Goal: Transaction & Acquisition: Download file/media

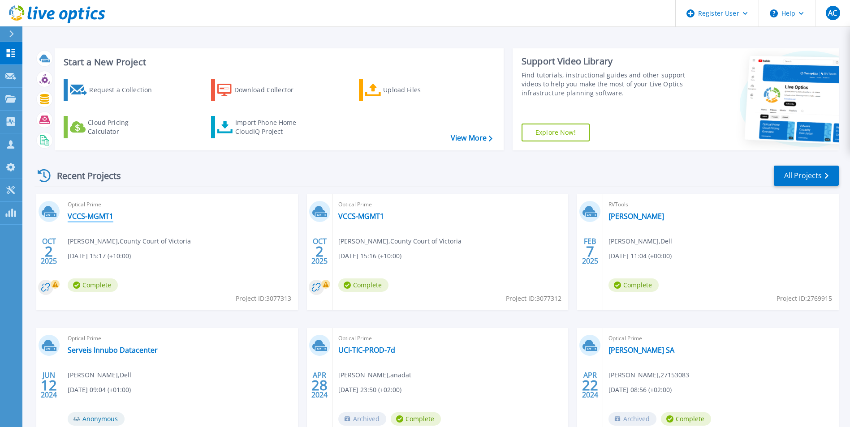
click at [98, 216] on link "VCCS-MGMT1" at bounding box center [91, 216] width 46 height 9
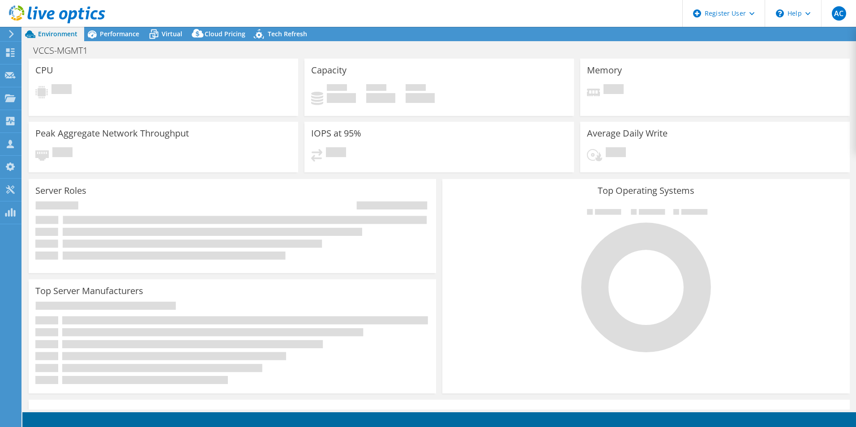
select select "USD"
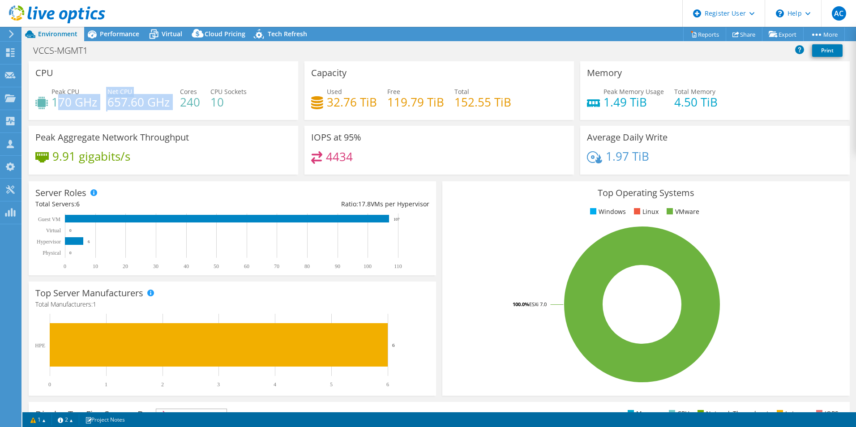
drag, startPoint x: 57, startPoint y: 103, endPoint x: 175, endPoint y: 100, distance: 118.3
click at [175, 100] on div "Peak CPU 170 GHz Net CPU 657.60 GHz Cores 240 CPU Sockets 10" at bounding box center [163, 101] width 256 height 29
drag, startPoint x: 175, startPoint y: 100, endPoint x: 194, endPoint y: 116, distance: 24.8
click at [193, 116] on div "CPU Peak CPU 170 GHz Net CPU 657.60 GHz Cores 240 CPU Sockets 10" at bounding box center [164, 90] width 270 height 59
click at [109, 30] on span "Performance" at bounding box center [119, 34] width 39 height 9
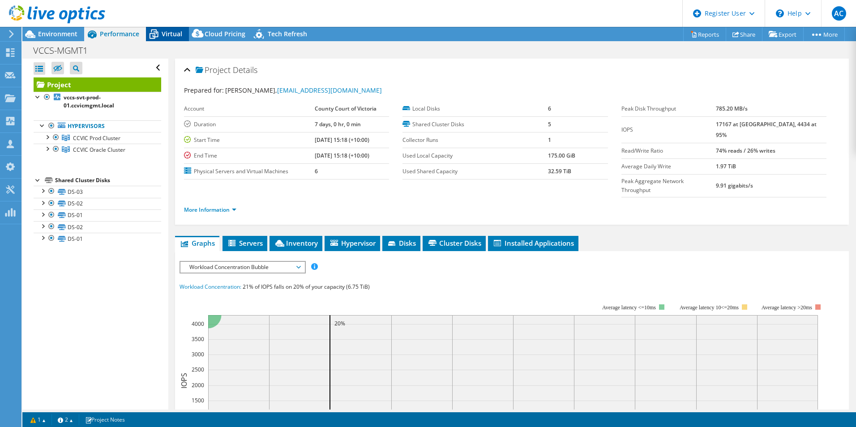
click at [161, 38] on icon at bounding box center [154, 34] width 16 height 16
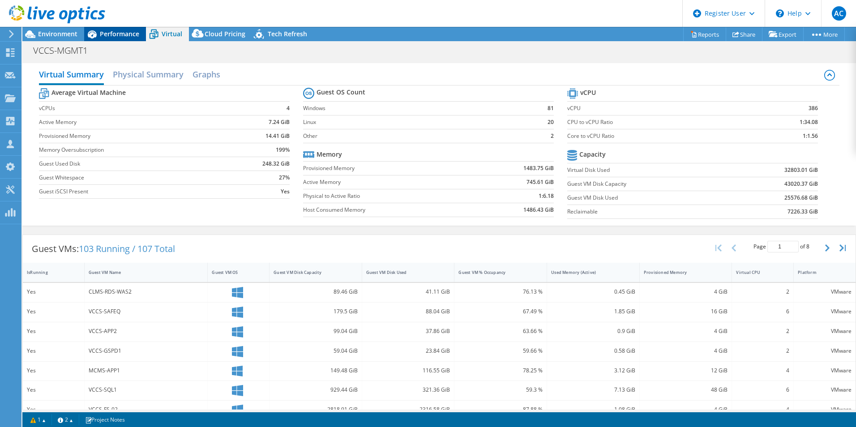
click at [106, 33] on span "Performance" at bounding box center [119, 34] width 39 height 9
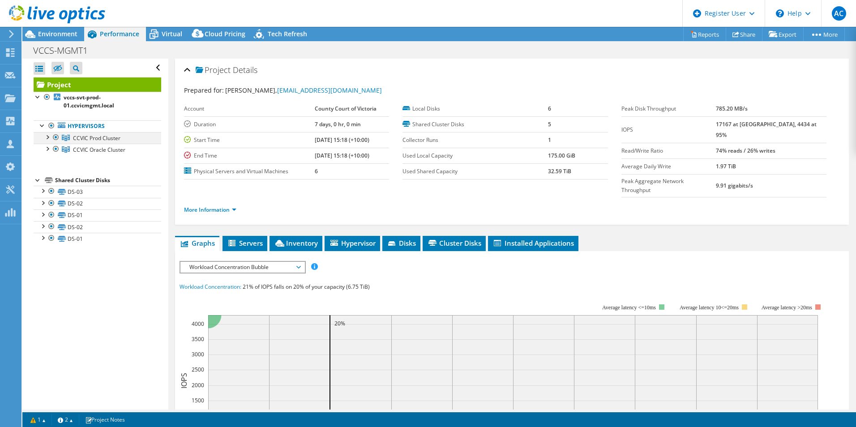
click at [46, 138] on div at bounding box center [47, 136] width 9 height 9
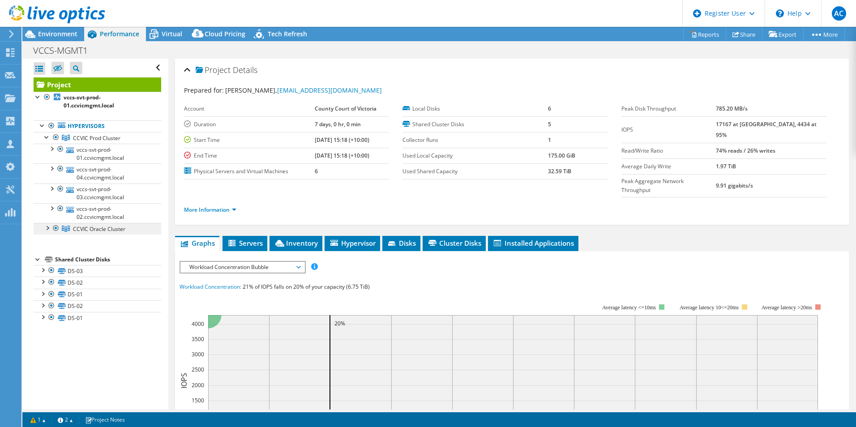
click at [46, 232] on link "CCVIC Oracle Cluster" at bounding box center [98, 229] width 128 height 12
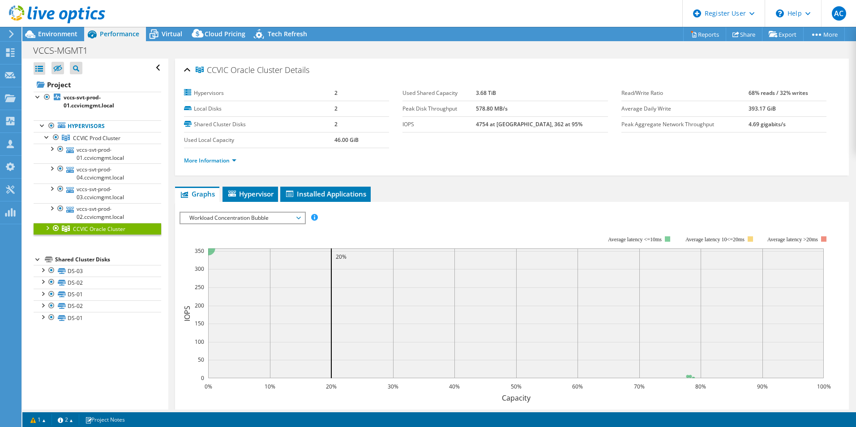
click at [47, 226] on div at bounding box center [47, 227] width 9 height 9
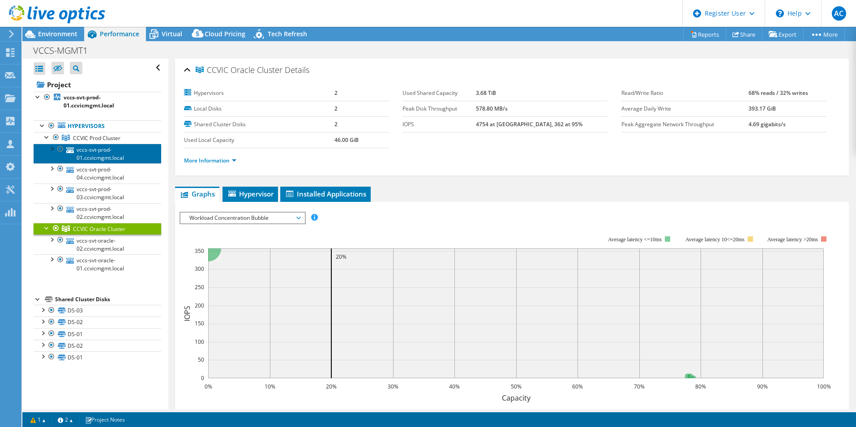
click at [95, 156] on link "vccs-svt-prod-01.ccvicmgmt.local" at bounding box center [98, 154] width 128 height 20
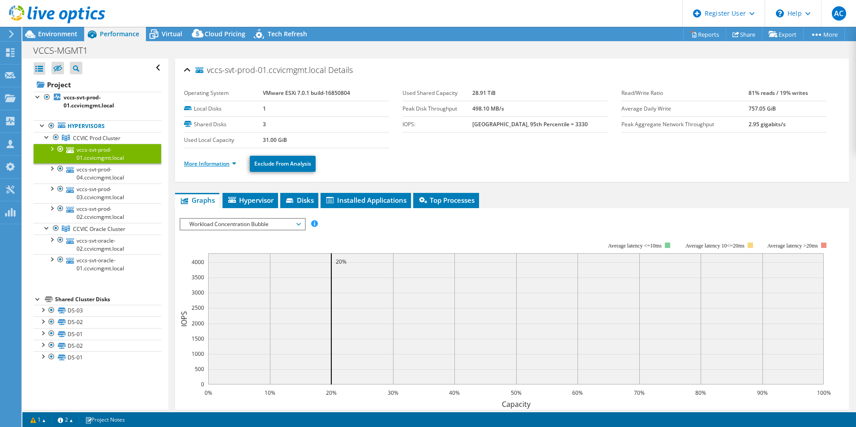
click at [209, 163] on link "More Information" at bounding box center [210, 164] width 52 height 8
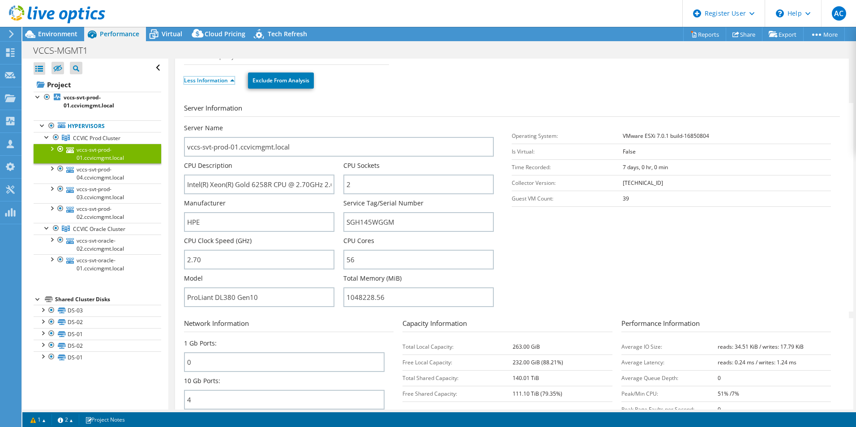
scroll to position [90, 0]
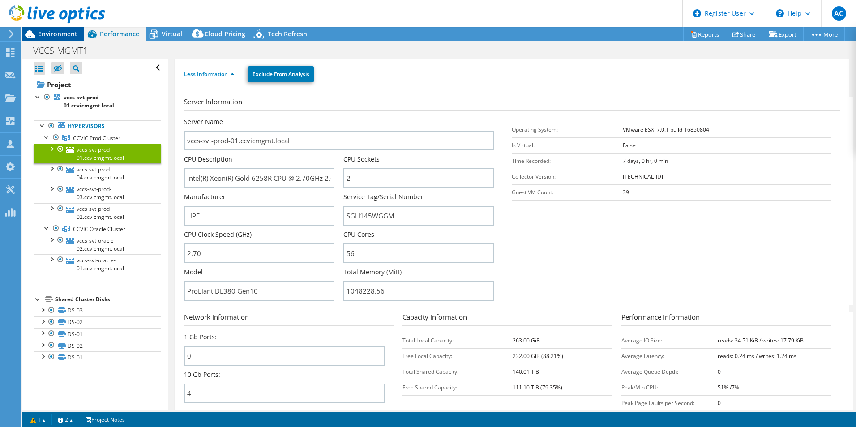
click at [42, 34] on span "Environment" at bounding box center [57, 34] width 39 height 9
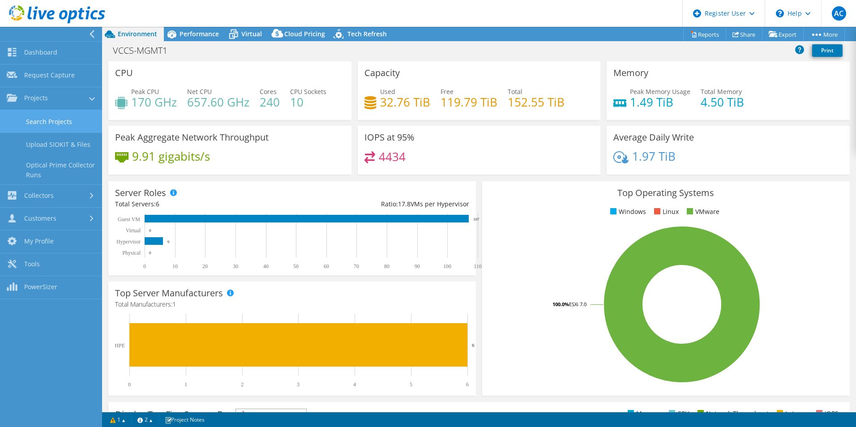
click at [27, 122] on link "Search Projects" at bounding box center [51, 121] width 102 height 23
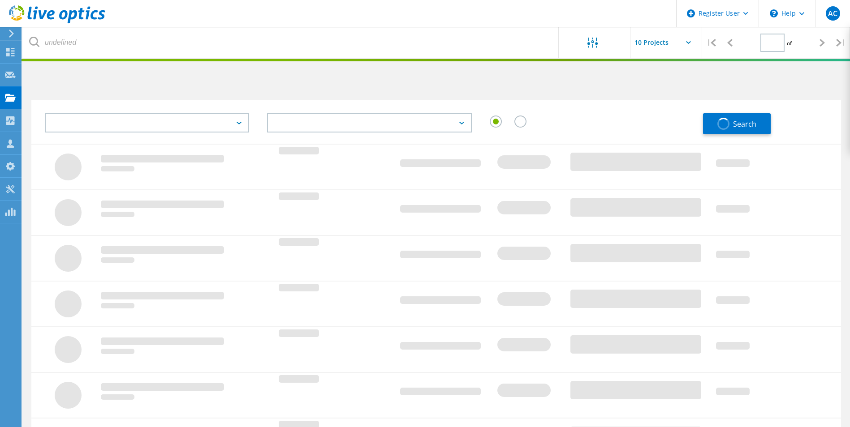
type input "1"
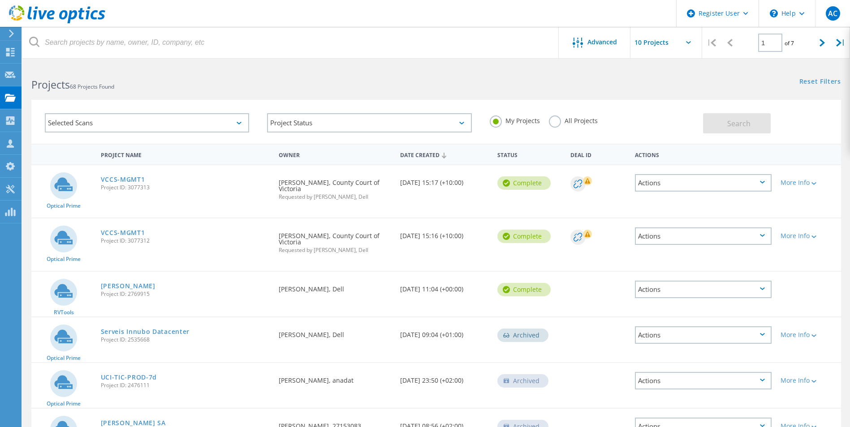
click at [132, 187] on span "Project ID: 3077313" at bounding box center [185, 187] width 169 height 5
copy span "3077313"
click at [272, 83] on h2 "Projects 68 Projects Found" at bounding box center [229, 84] width 396 height 15
click at [128, 179] on link "VCCS-MGMT1" at bounding box center [123, 179] width 44 height 6
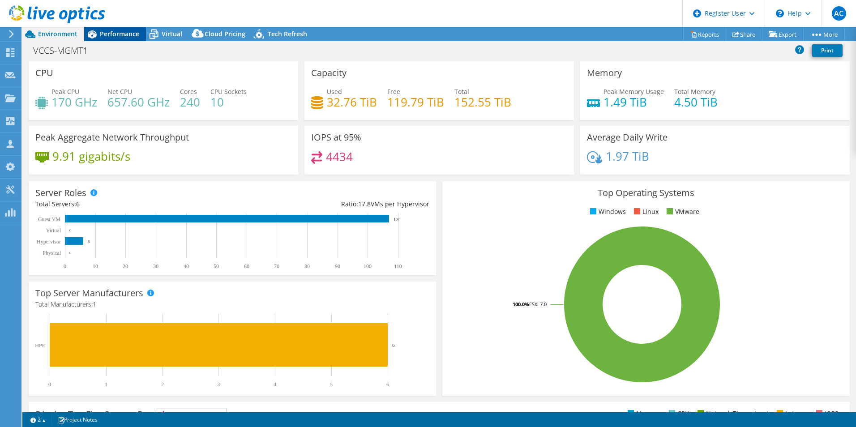
click at [118, 34] on span "Performance" at bounding box center [119, 34] width 39 height 9
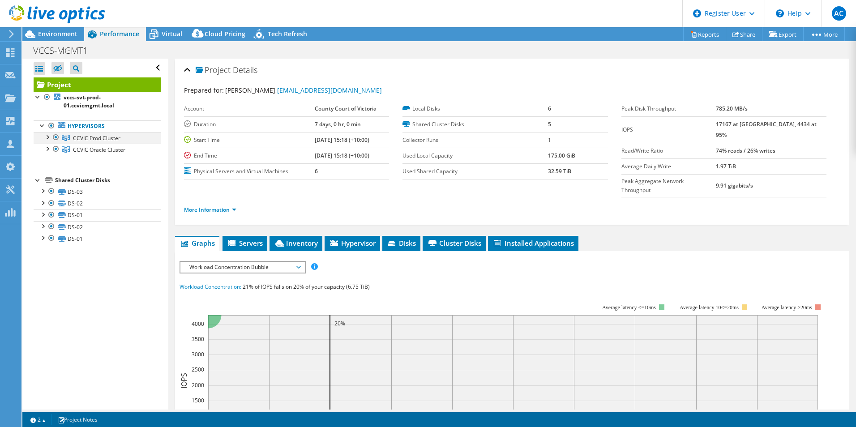
click at [47, 137] on div at bounding box center [47, 136] width 9 height 9
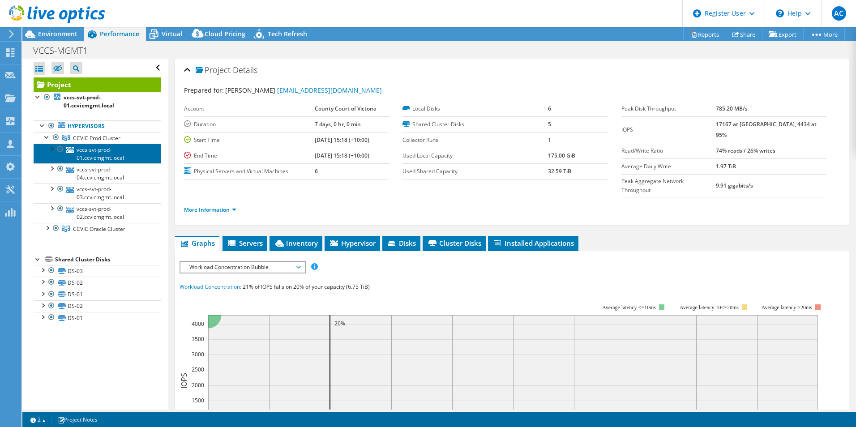
click at [81, 154] on link "vccs-svt-prod-01.ccvicmgmt.local" at bounding box center [98, 154] width 128 height 20
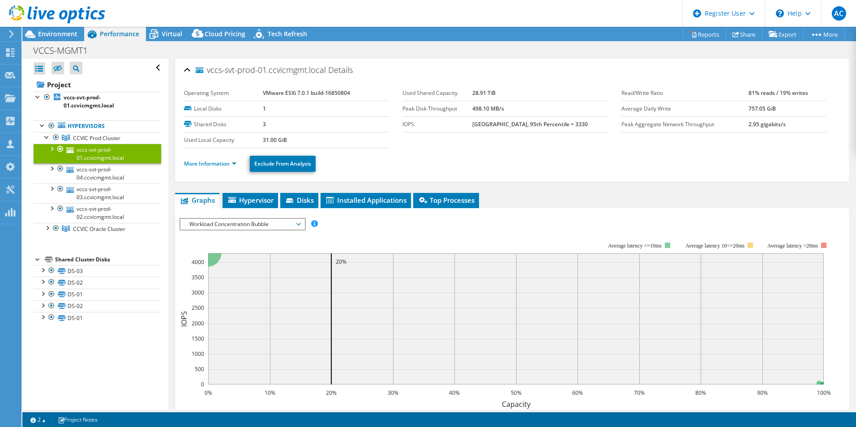
click at [202, 168] on li "More Information" at bounding box center [213, 164] width 58 height 10
click at [207, 166] on link "More Information" at bounding box center [210, 164] width 52 height 8
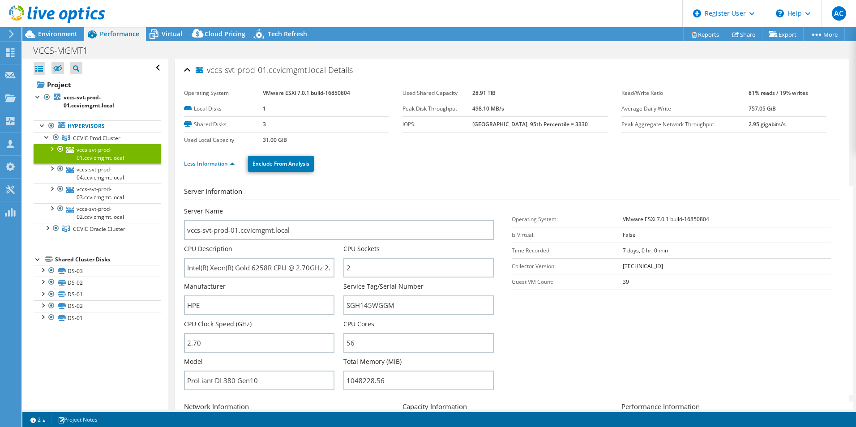
click at [546, 353] on section "Server Information Server Name vccs-svt-prod-01.ccvicmgmt.local CPU Description…" at bounding box center [514, 290] width 661 height 209
click at [700, 35] on link "Reports" at bounding box center [705, 34] width 43 height 14
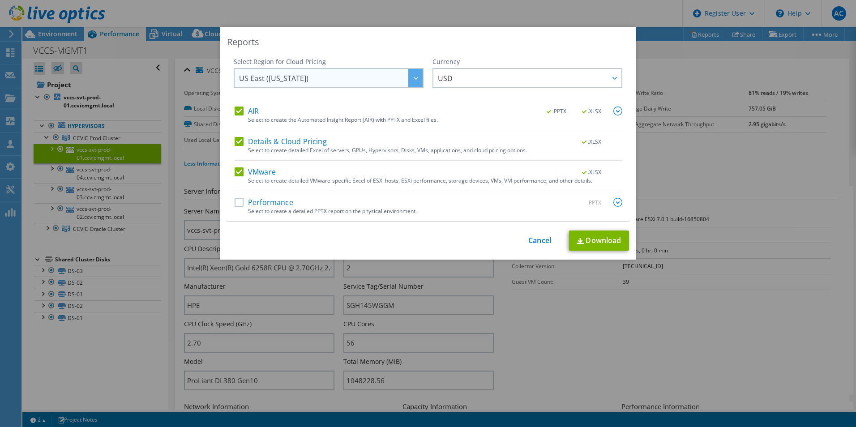
click at [266, 82] on span "US East ([US_STATE])" at bounding box center [273, 80] width 69 height 14
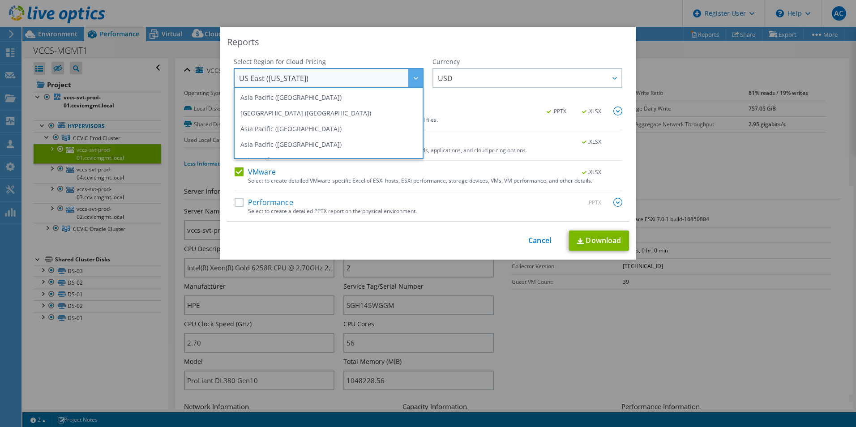
scroll to position [45, 0]
click at [323, 135] on li "Australia" at bounding box center [328, 131] width 185 height 16
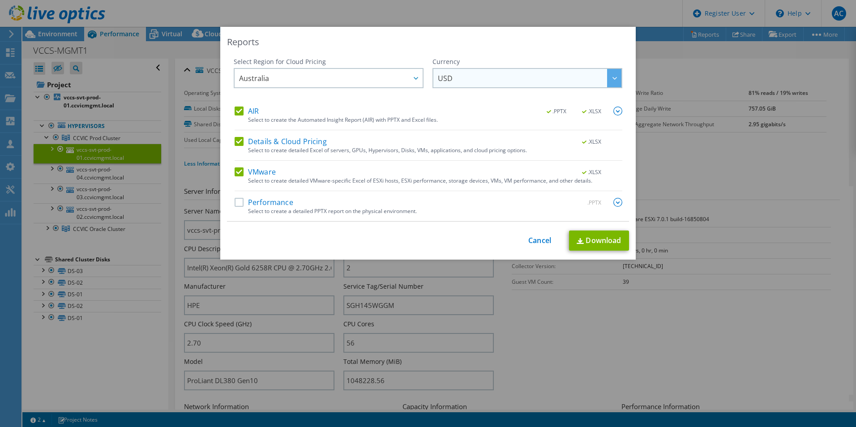
click at [458, 73] on span "USD" at bounding box center [530, 78] width 184 height 18
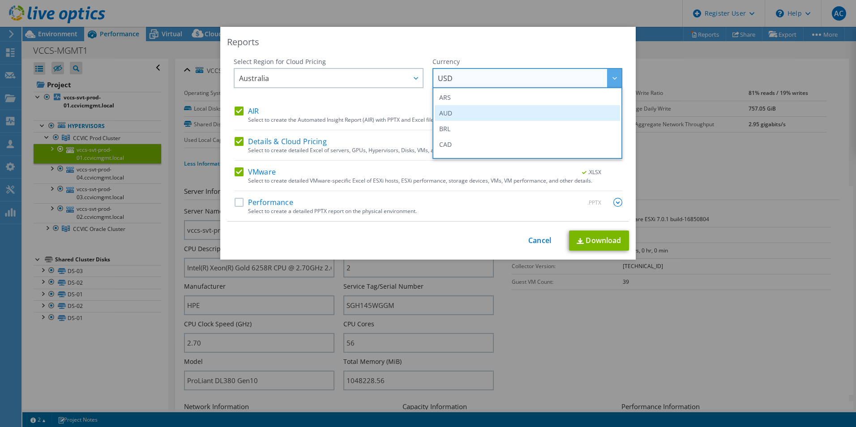
click at [454, 119] on li "AUD" at bounding box center [527, 113] width 185 height 16
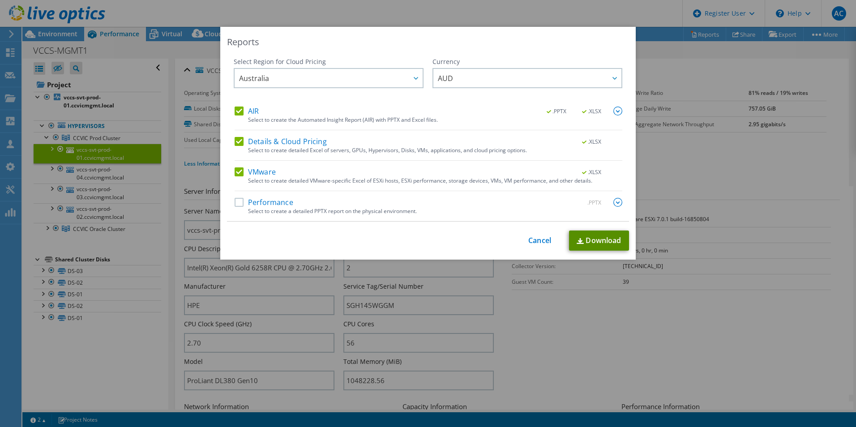
click at [581, 239] on link "Download" at bounding box center [599, 241] width 60 height 20
